Goal: Navigation & Orientation: Understand site structure

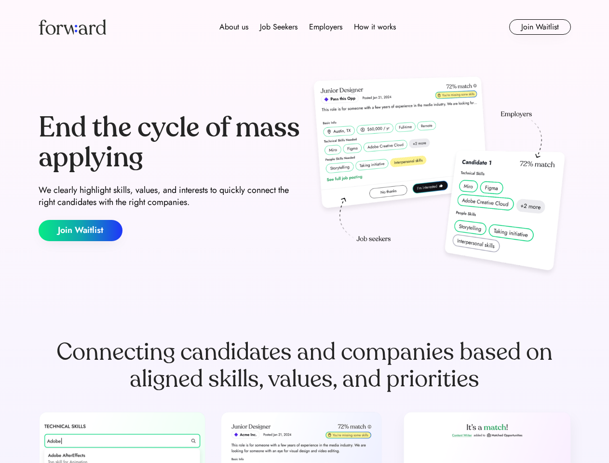
click at [304, 231] on div "End the cycle of mass applying We clearly highlight skills, values, and interes…" at bounding box center [305, 176] width 532 height 207
click at [305, 27] on div "About us Job Seekers Employers How it works" at bounding box center [308, 27] width 380 height 12
click at [72, 27] on img at bounding box center [73, 26] width 68 height 15
click at [308, 27] on div "About us Job Seekers Employers How it works" at bounding box center [308, 27] width 380 height 12
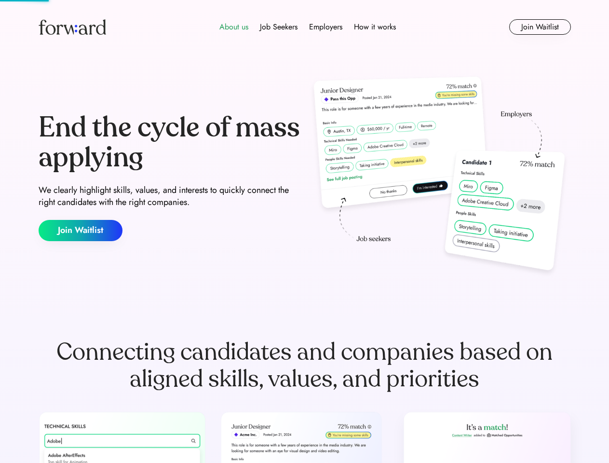
click at [234, 27] on div "About us" at bounding box center [233, 27] width 29 height 12
click at [279, 27] on div "Job Seekers" at bounding box center [279, 27] width 38 height 12
click at [326, 27] on div "Employers" at bounding box center [325, 27] width 33 height 12
click at [374, 27] on div "How it works" at bounding box center [375, 27] width 42 height 12
